Goal: Find specific page/section: Find specific page/section

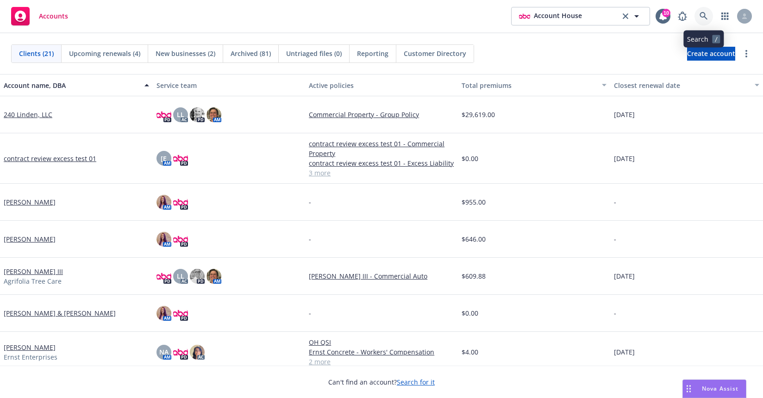
click at [705, 17] on icon at bounding box center [703, 16] width 8 height 8
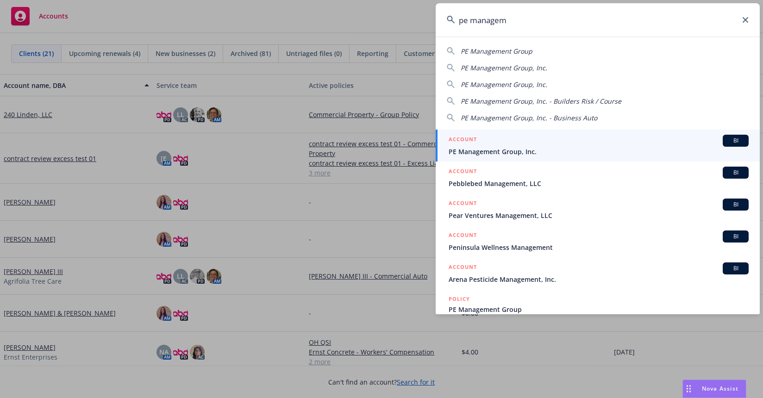
type input "pe managem"
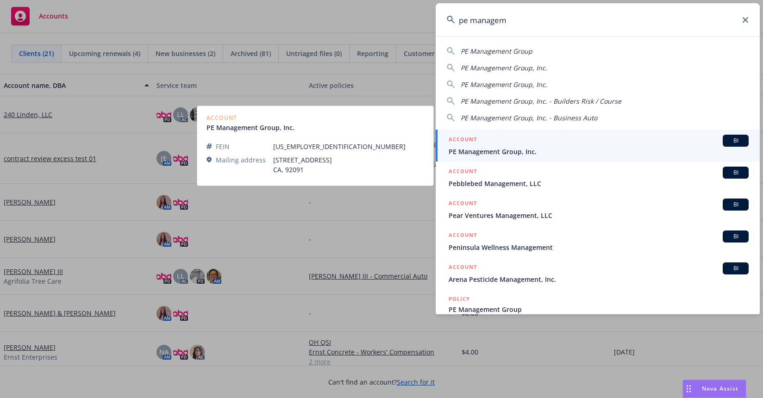
click at [511, 138] on div "ACCOUNT BI" at bounding box center [598, 141] width 300 height 12
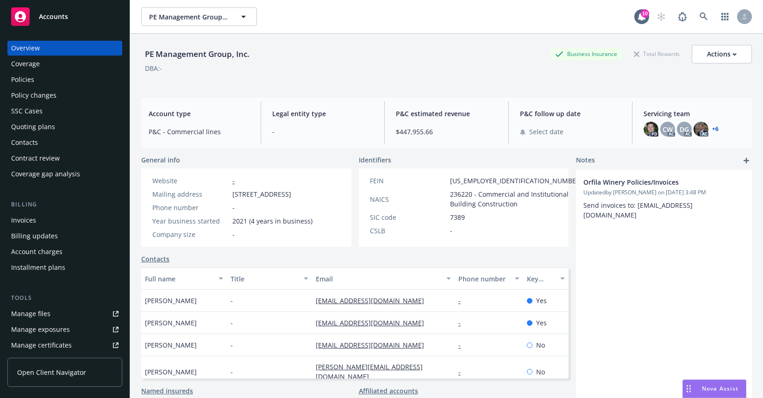
scroll to position [5, 0]
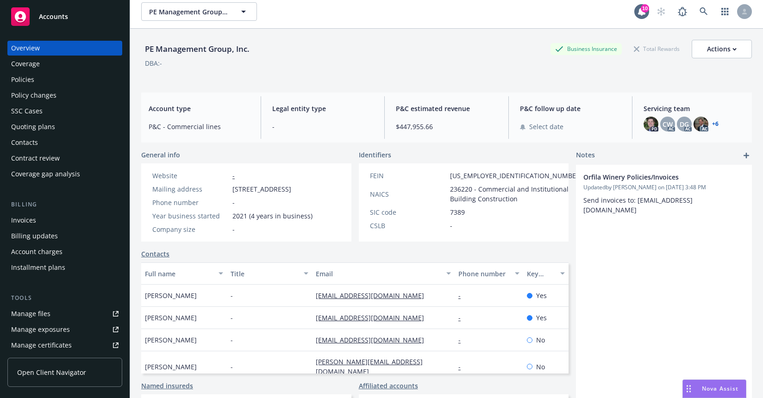
click at [478, 200] on span "236220 - Commercial and Institutional Building Construction" at bounding box center [516, 193] width 132 height 19
